Goal: Information Seeking & Learning: Understand process/instructions

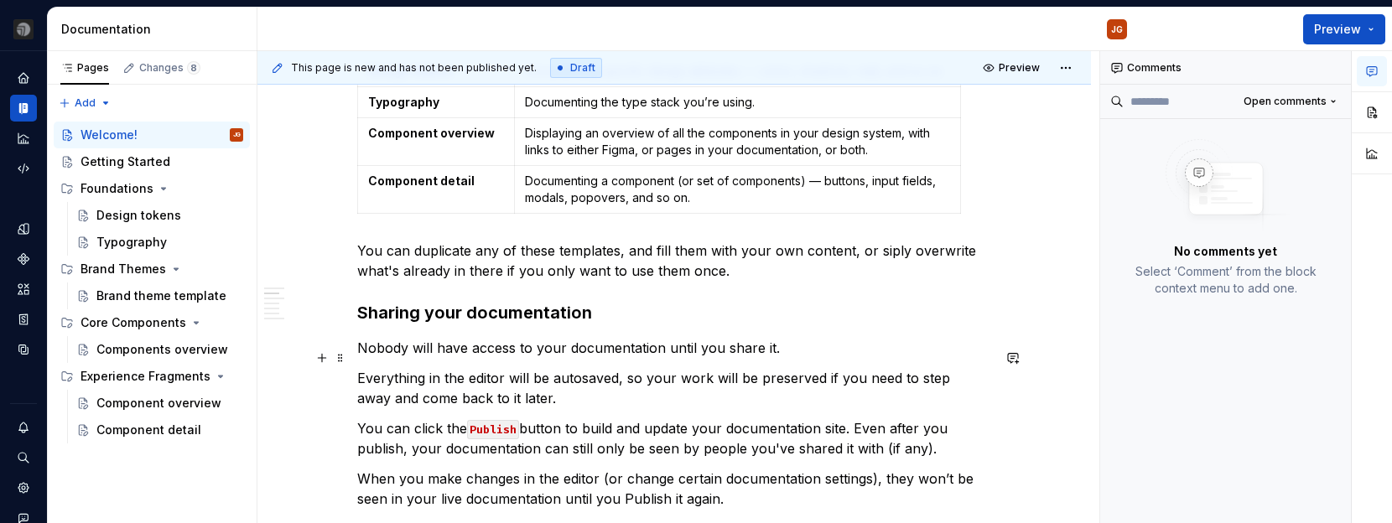
scroll to position [602, 0]
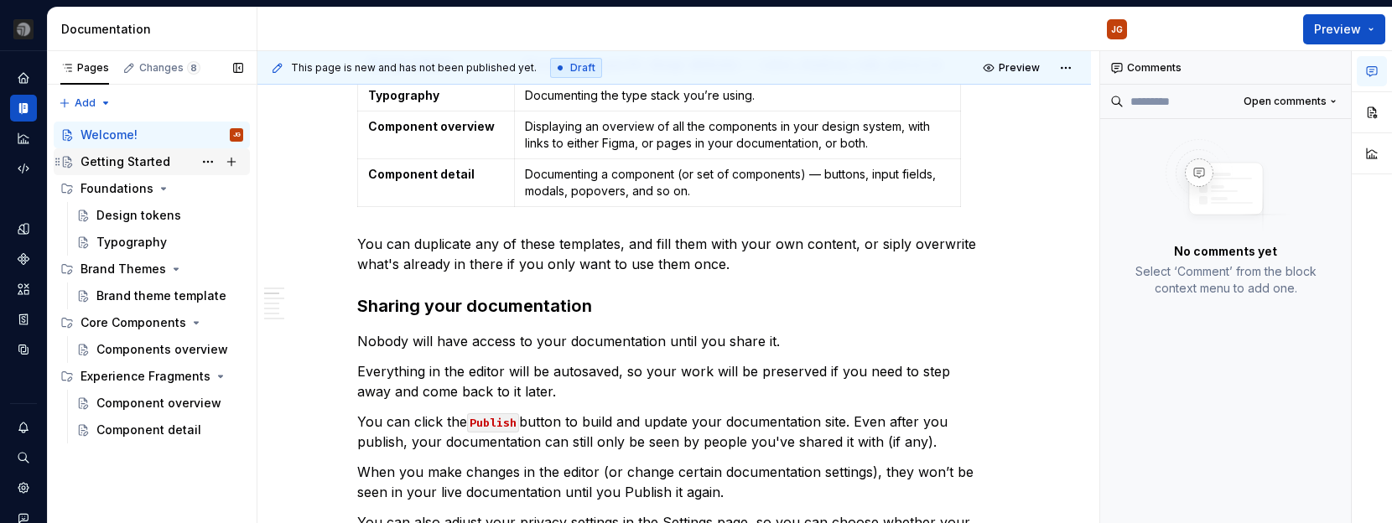
click at [135, 162] on div "Getting Started" at bounding box center [125, 161] width 90 height 17
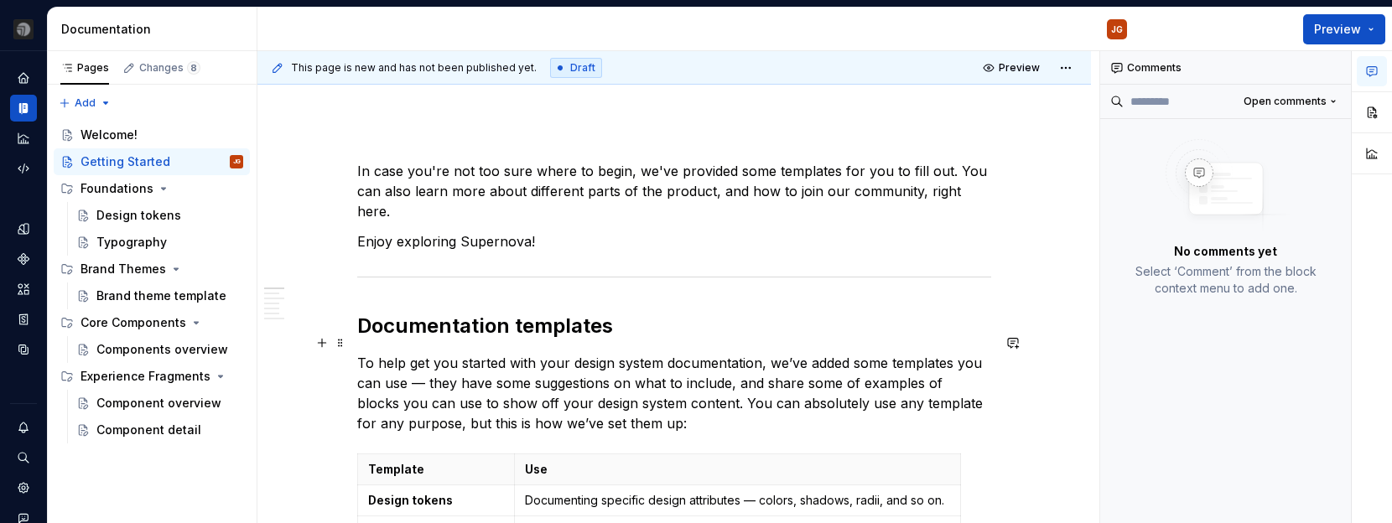
scroll to position [186, 0]
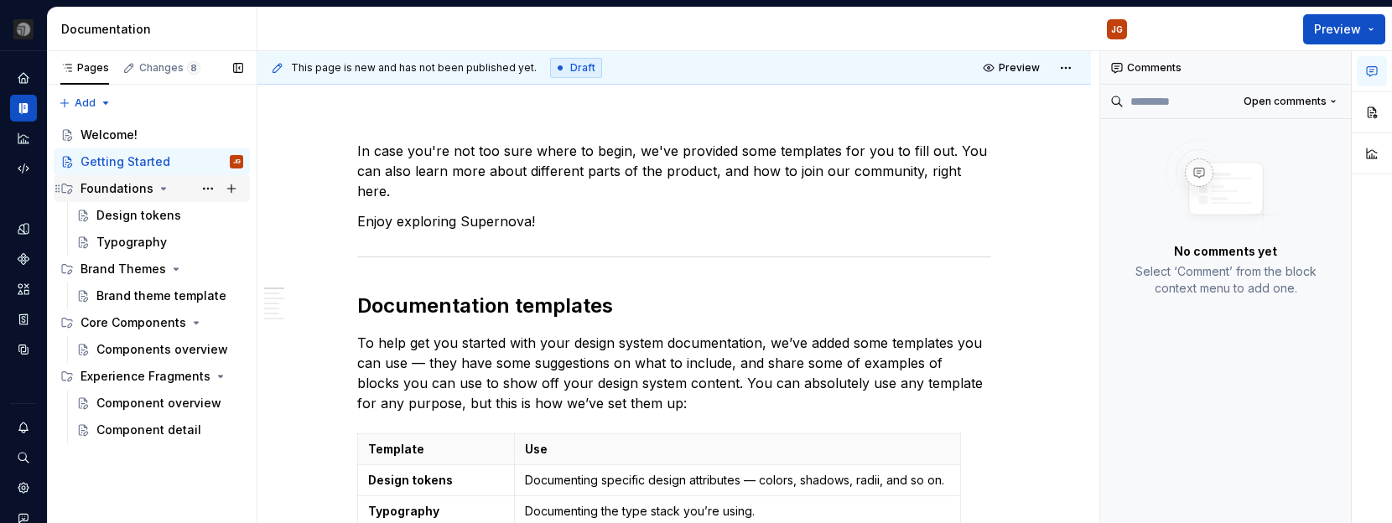
click at [117, 189] on div "Foundations" at bounding box center [116, 188] width 73 height 17
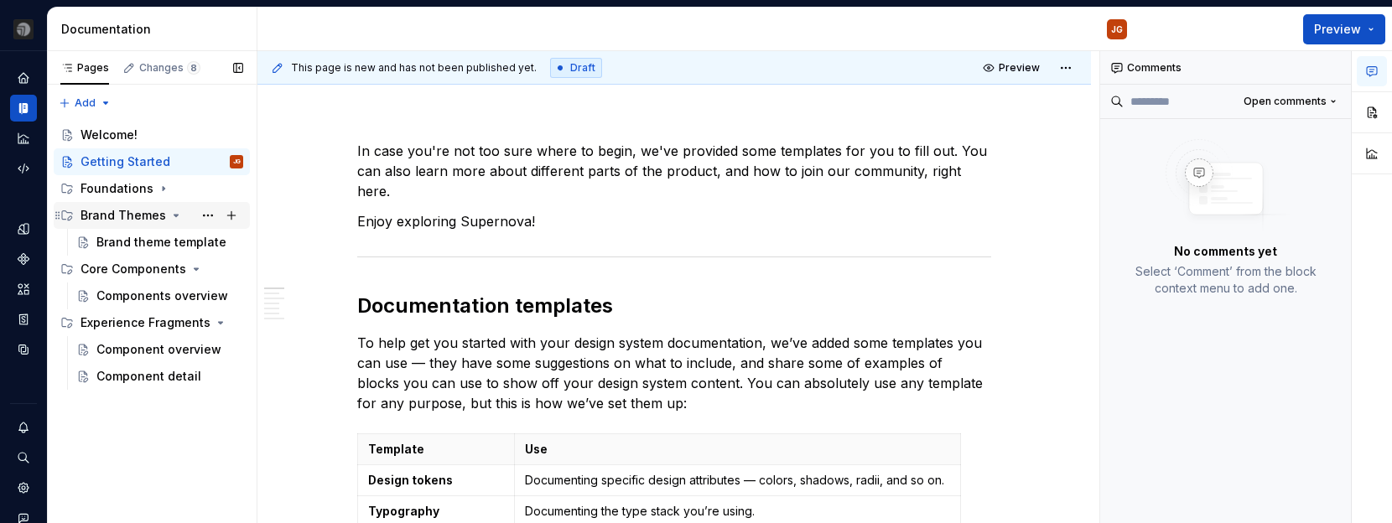
click at [139, 217] on div "Brand Themes" at bounding box center [123, 215] width 86 height 17
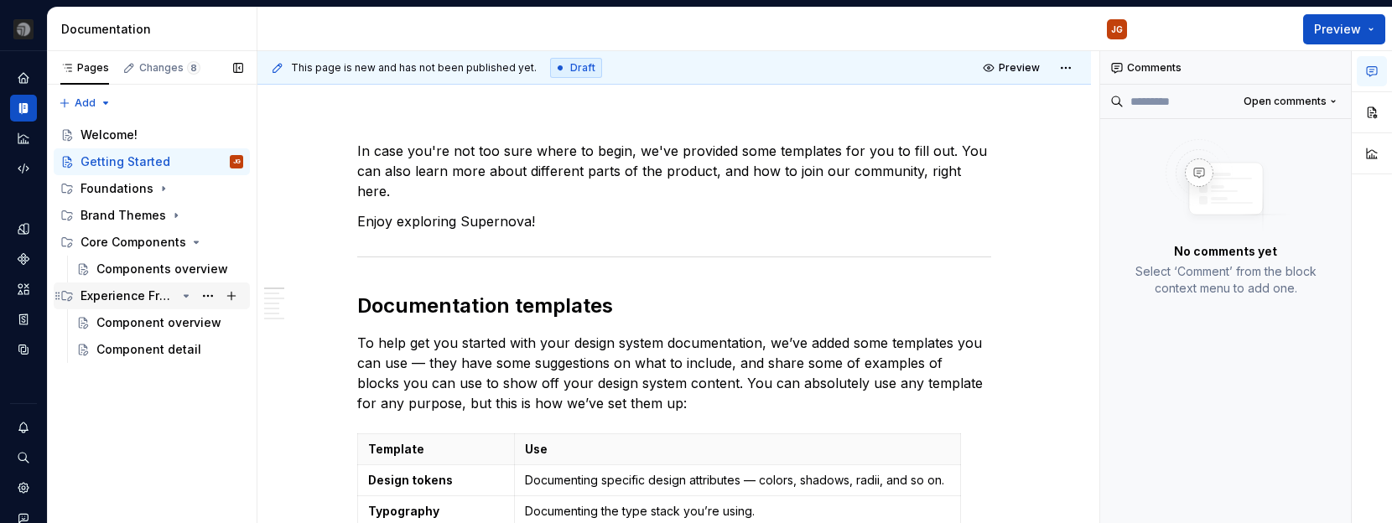
click at [121, 294] on div "Experience Fragments" at bounding box center [128, 296] width 96 height 17
click at [114, 263] on div "Components overview" at bounding box center [144, 269] width 96 height 17
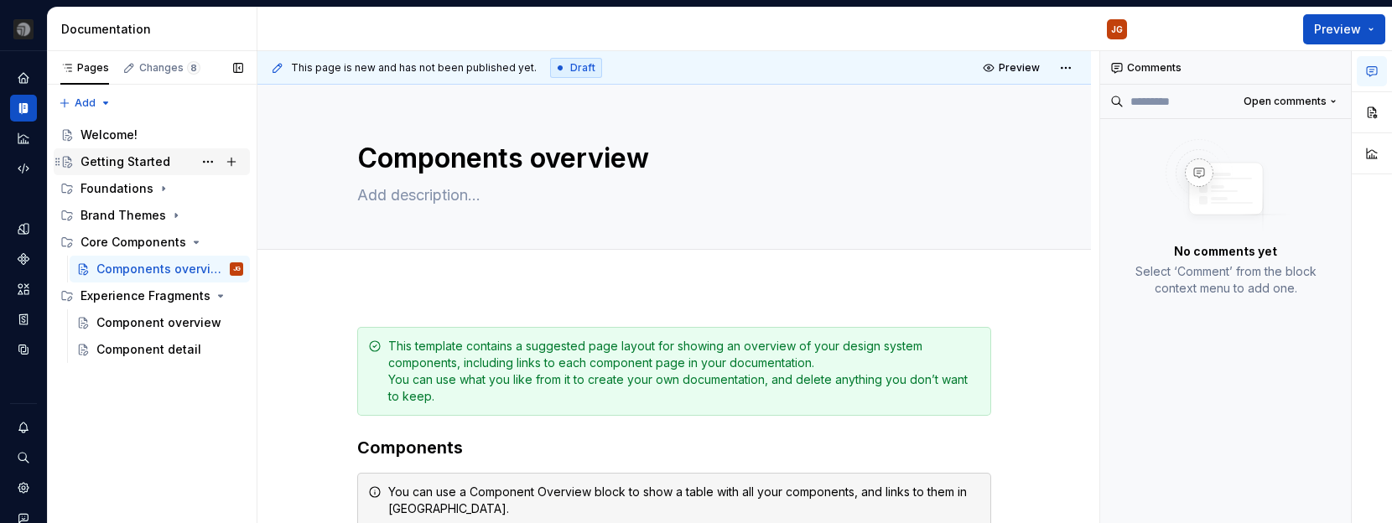
type textarea "*"
